Goal: Information Seeking & Learning: Learn about a topic

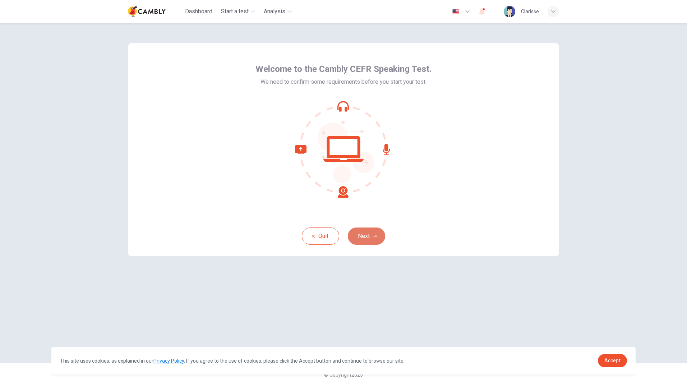
click at [375, 232] on button "Next" at bounding box center [366, 235] width 37 height 17
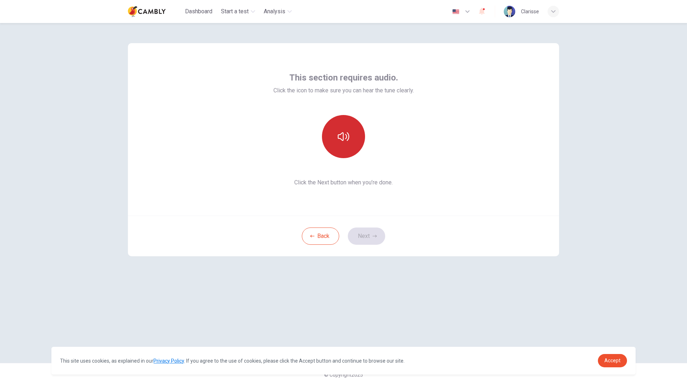
click at [343, 138] on icon "button" at bounding box center [343, 136] width 11 height 9
click at [375, 234] on button "Next" at bounding box center [366, 235] width 37 height 17
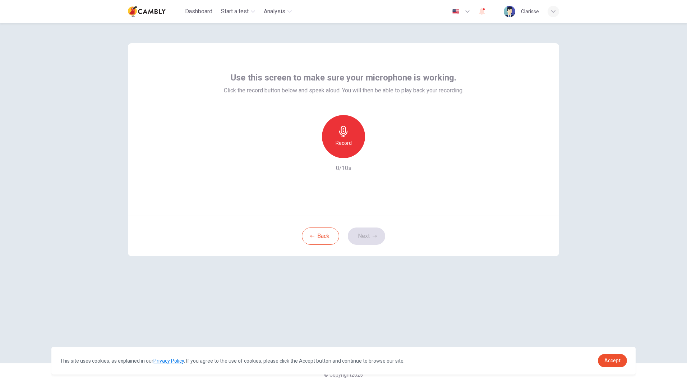
click at [345, 134] on icon "button" at bounding box center [343, 131] width 11 height 11
click at [376, 154] on icon "button" at bounding box center [376, 152] width 7 height 7
click at [371, 234] on button "Next" at bounding box center [366, 235] width 37 height 17
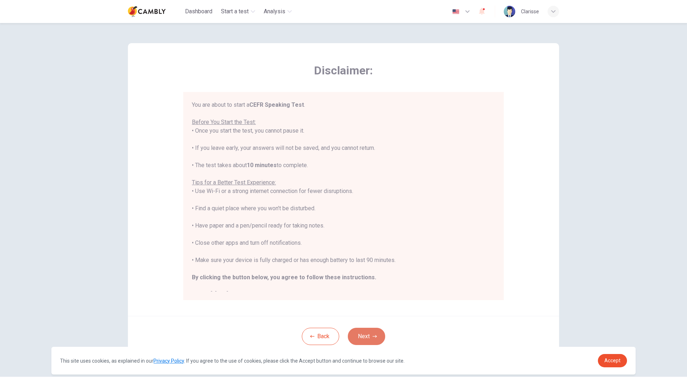
click at [376, 333] on button "Next" at bounding box center [366, 336] width 37 height 17
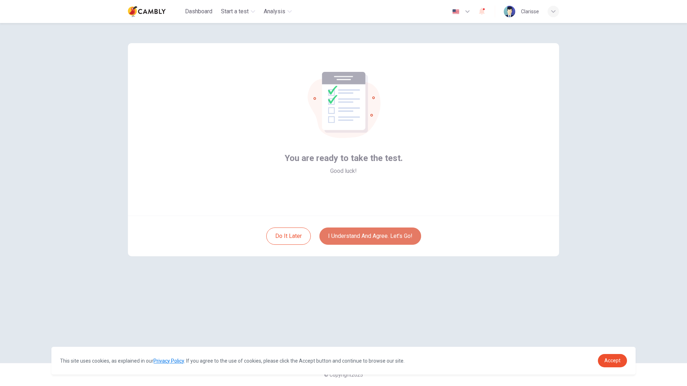
click at [410, 237] on button "I understand and agree. Let’s go!" at bounding box center [370, 235] width 102 height 17
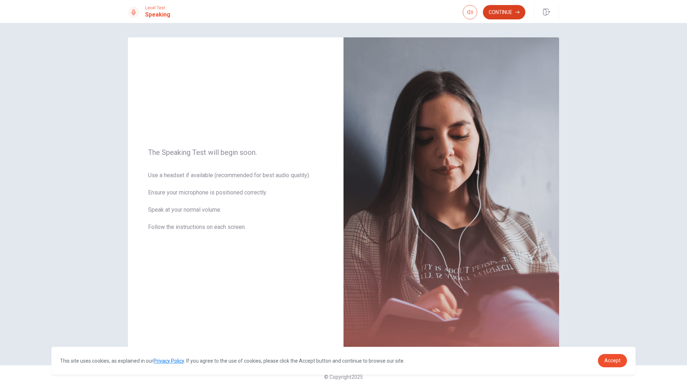
click at [497, 11] on button "Continue" at bounding box center [504, 12] width 42 height 14
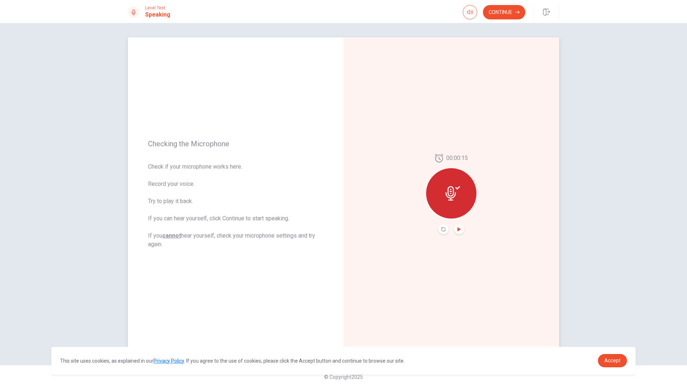
click at [457, 228] on icon "Play Audio" at bounding box center [458, 229] width 3 height 4
click at [506, 11] on button "Continue" at bounding box center [504, 12] width 42 height 14
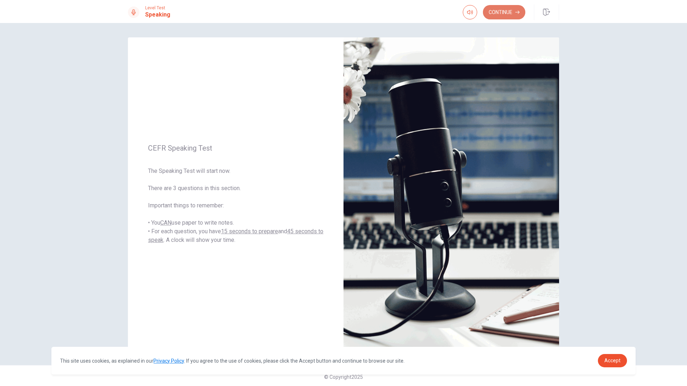
click at [498, 12] on button "Continue" at bounding box center [504, 12] width 42 height 14
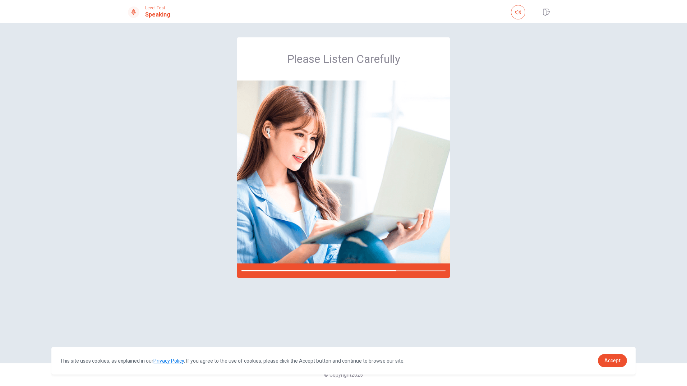
drag, startPoint x: 546, startPoint y: 183, endPoint x: 543, endPoint y: 185, distance: 4.2
click at [547, 184] on div "Please Listen Carefully" at bounding box center [343, 192] width 454 height 311
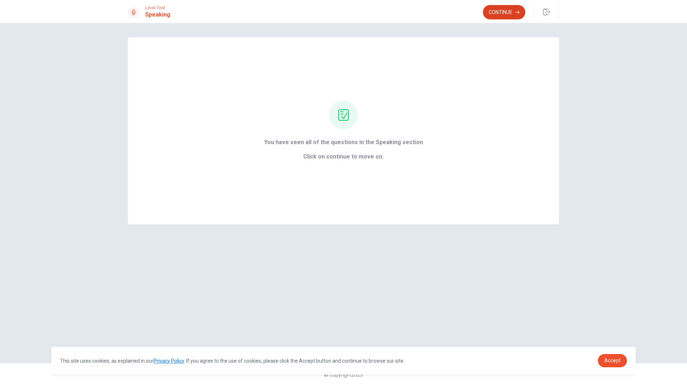
click at [503, 10] on button "Continue" at bounding box center [504, 12] width 42 height 14
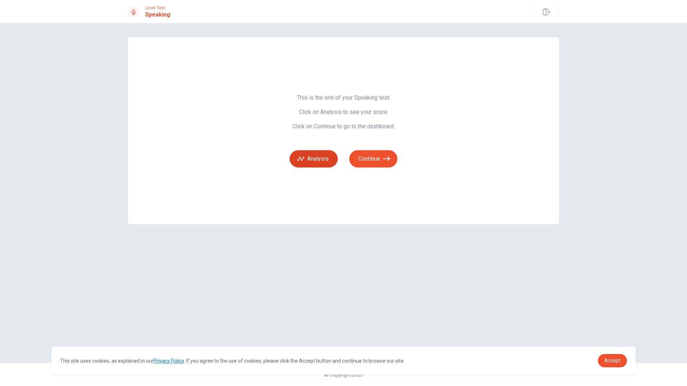
click at [324, 155] on button "Analysis" at bounding box center [314, 158] width 48 height 17
